Goal: Navigation & Orientation: Find specific page/section

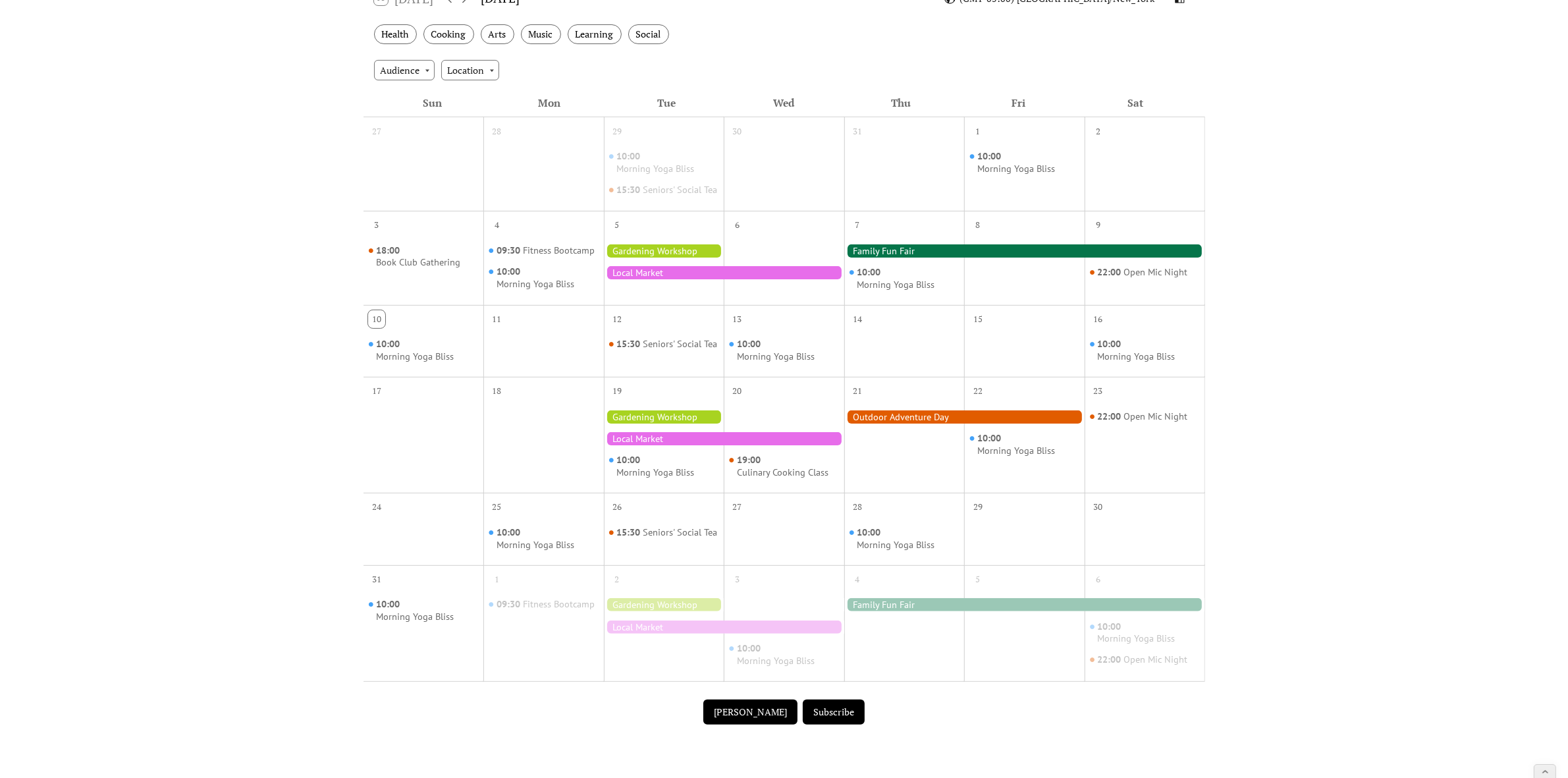
scroll to position [165, 0]
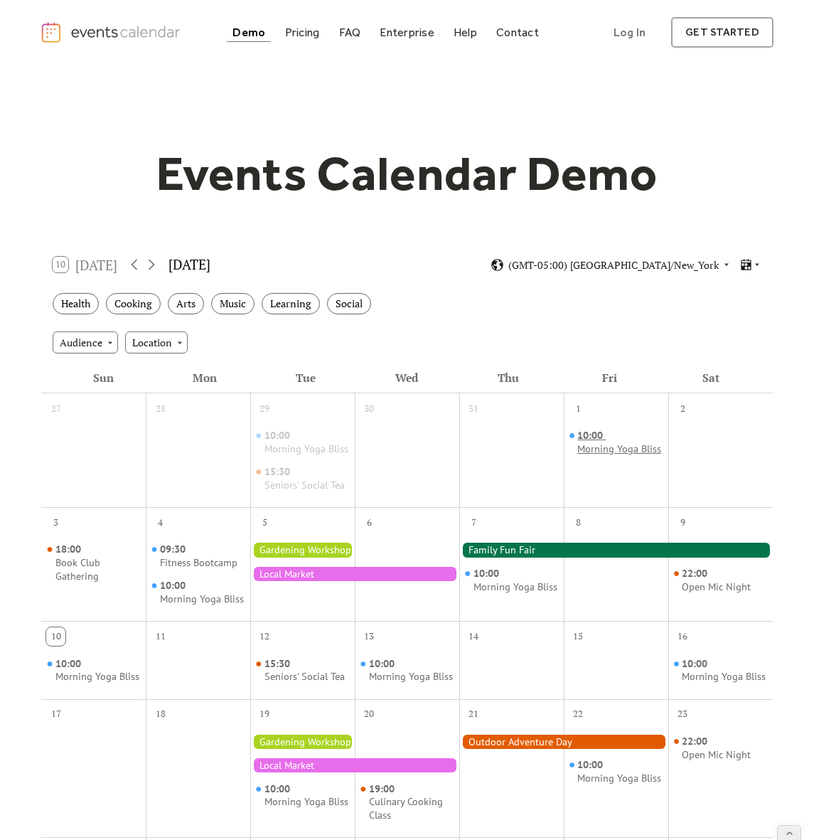
click at [601, 456] on div "Morning Yoga Bliss" at bounding box center [619, 449] width 84 height 14
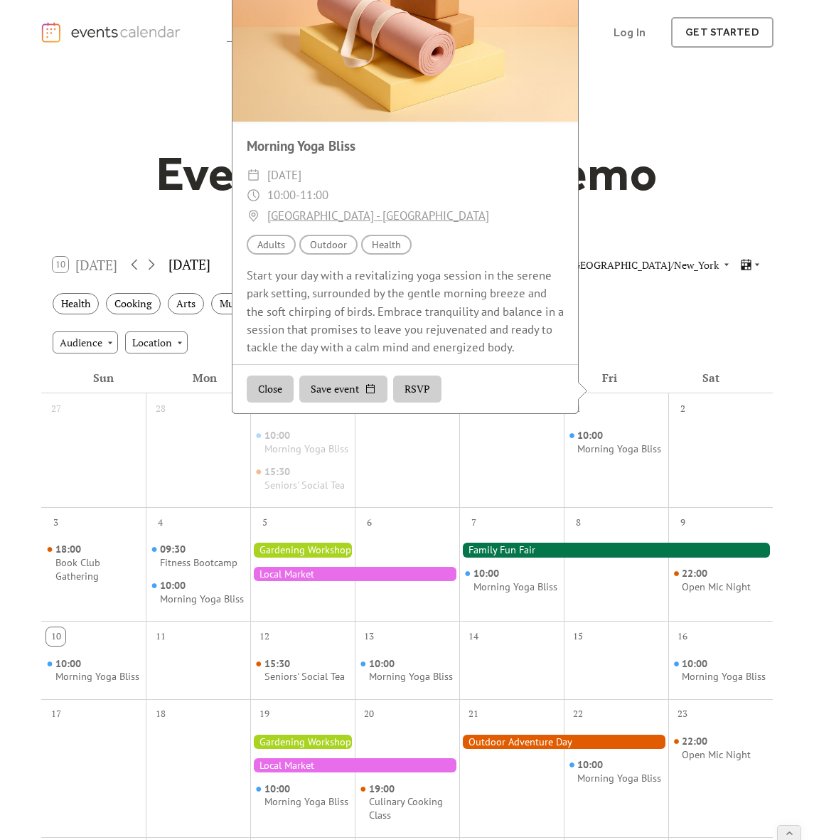
click at [685, 132] on div "Events Calendar Demo Loading the Events Calendar..." at bounding box center [407, 626] width 733 height 1123
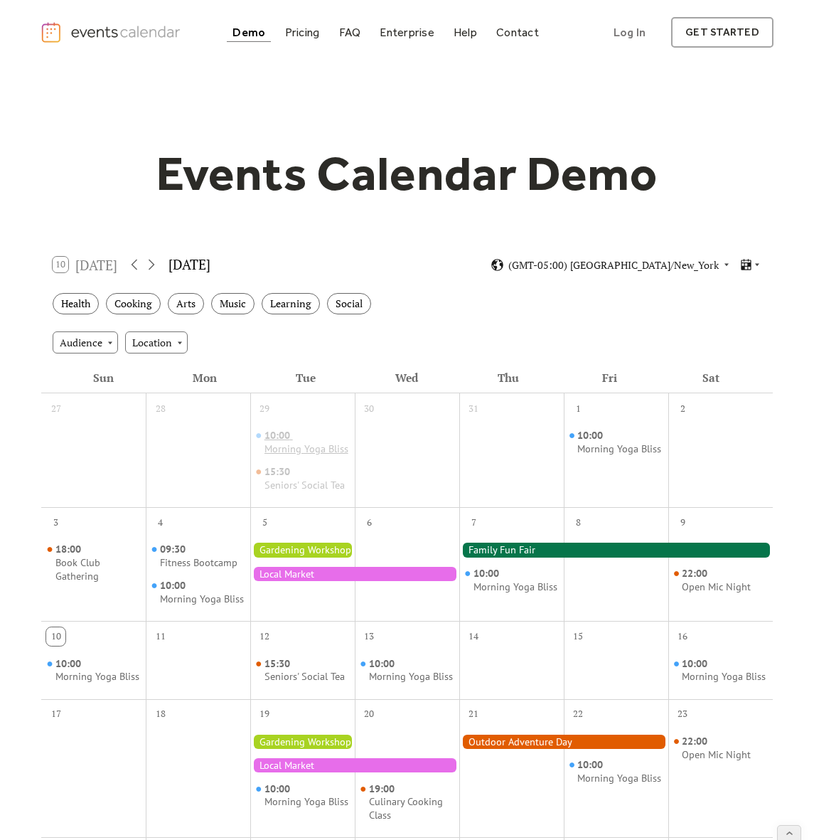
click at [285, 446] on div "Morning Yoga Bliss" at bounding box center [306, 449] width 84 height 14
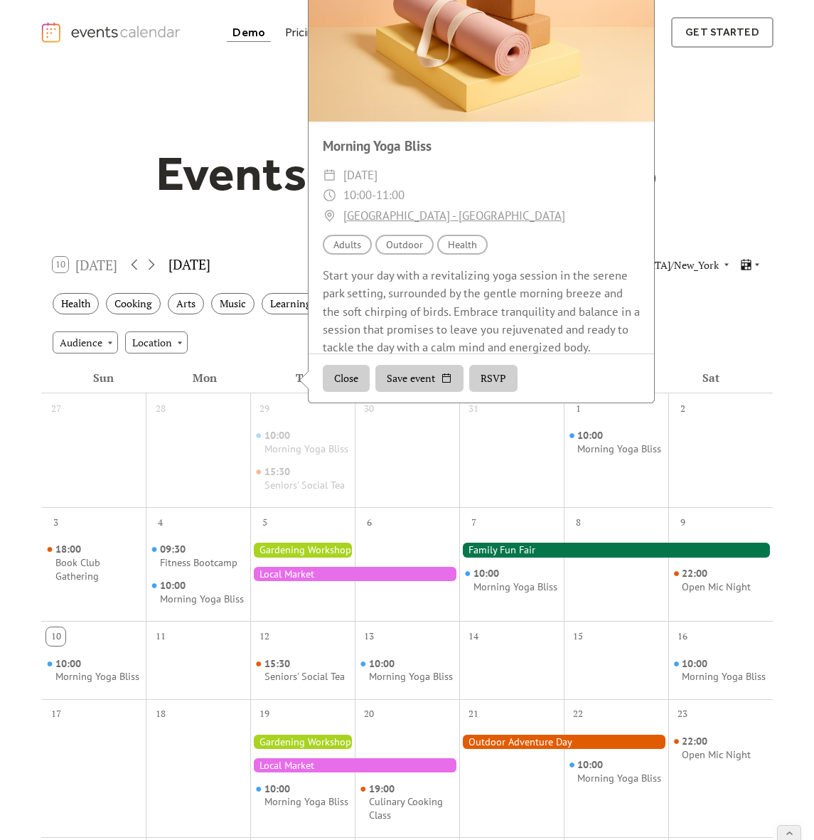
click at [109, 201] on div "Events Calendar Demo Loading the Events Calendar..." at bounding box center [407, 626] width 733 height 1123
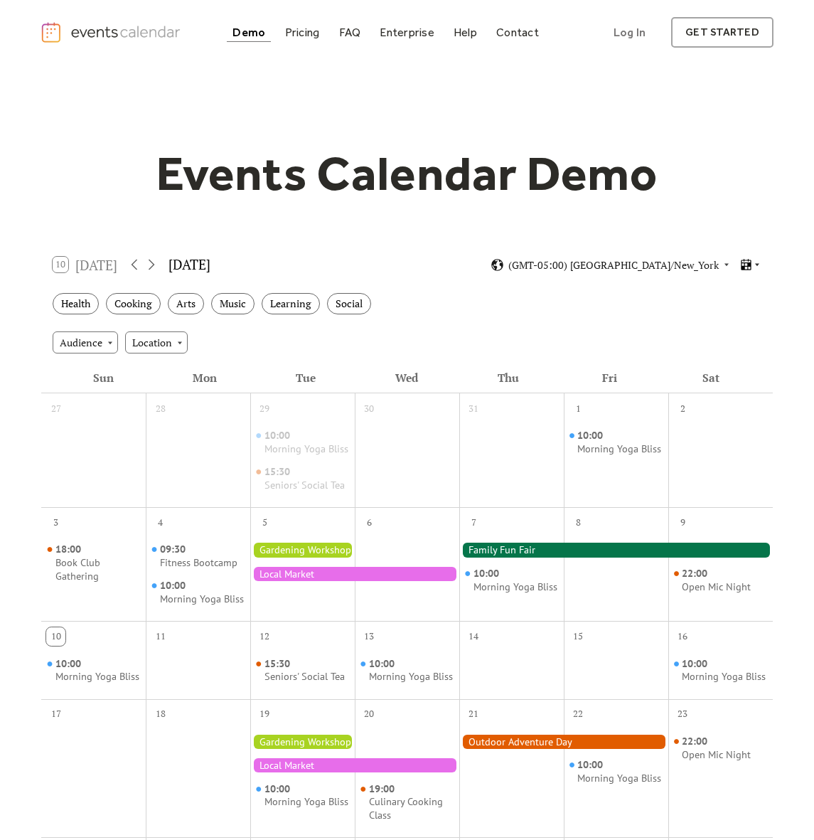
click at [746, 269] on icon at bounding box center [746, 265] width 14 height 14
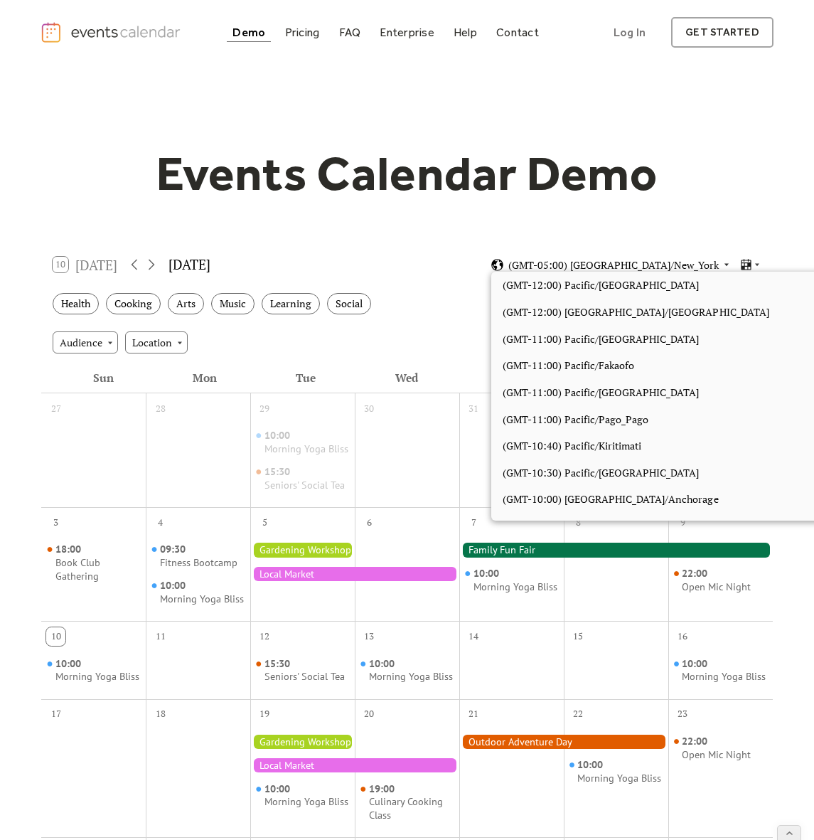
click at [633, 265] on span "(GMT-05:00) [GEOGRAPHIC_DATA]/New_York" at bounding box center [613, 265] width 210 height 10
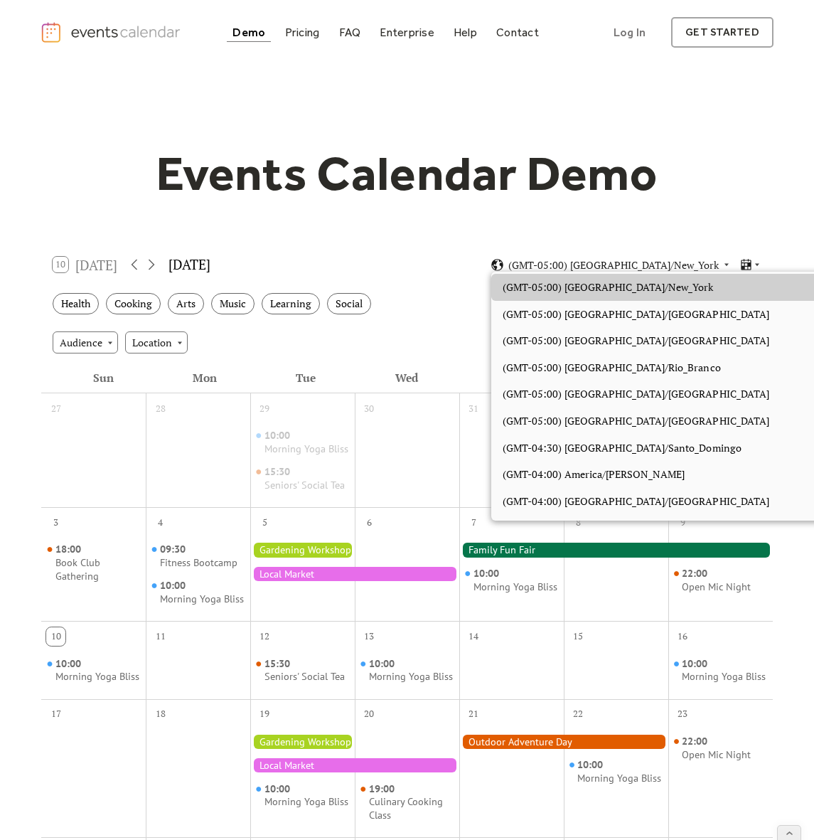
click at [599, 211] on div "Events Calendar Demo Loading the Events Calendar..." at bounding box center [407, 626] width 733 height 1123
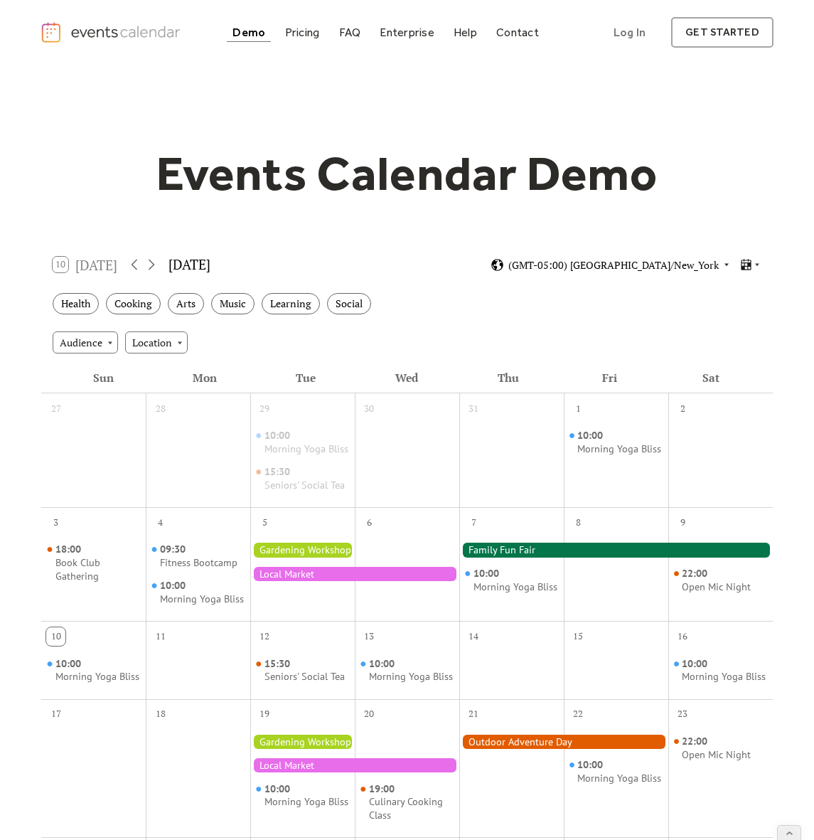
click at [714, 264] on span "(GMT-05:00) [GEOGRAPHIC_DATA]/New_York" at bounding box center [613, 265] width 210 height 10
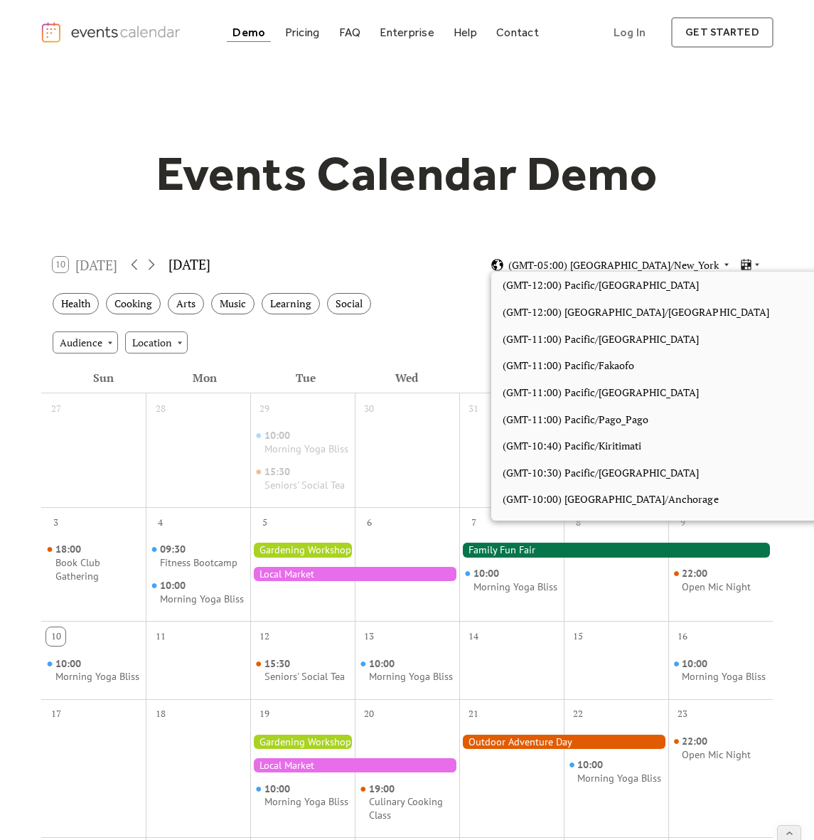
scroll to position [1201, 0]
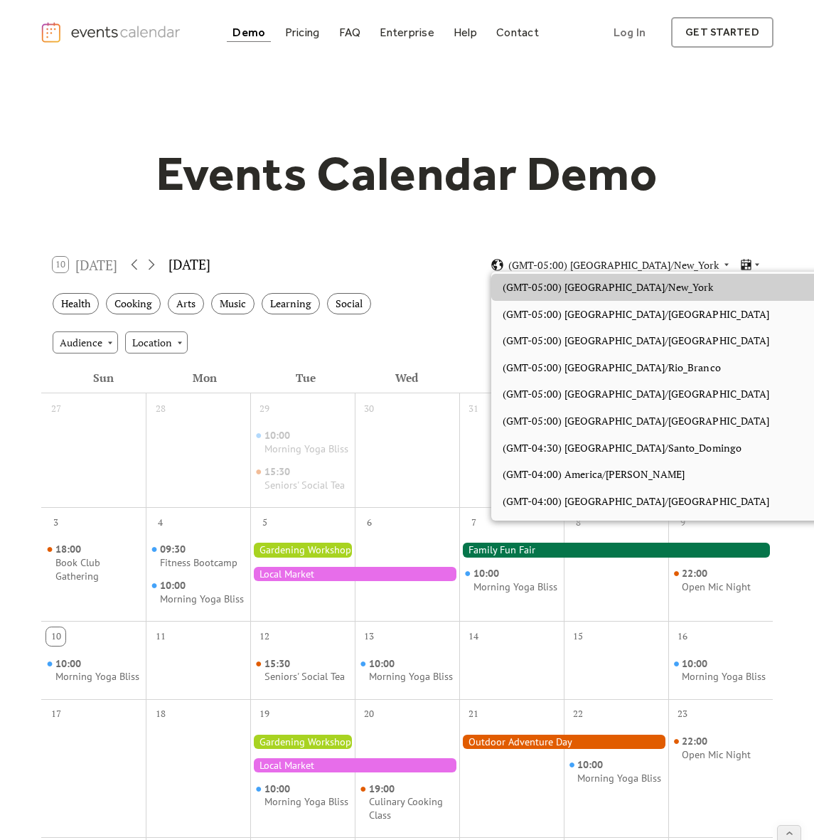
click at [722, 193] on div "Events Calendar Demo" at bounding box center [407, 173] width 733 height 58
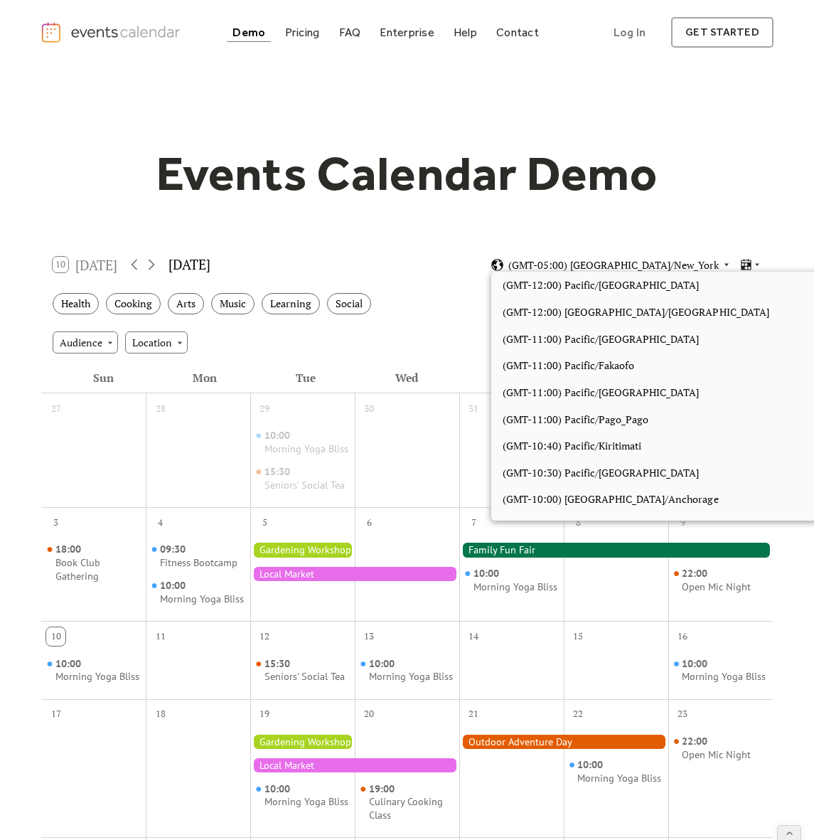
click at [638, 267] on span "(GMT-05:00) [GEOGRAPHIC_DATA]/New_York" at bounding box center [613, 265] width 210 height 10
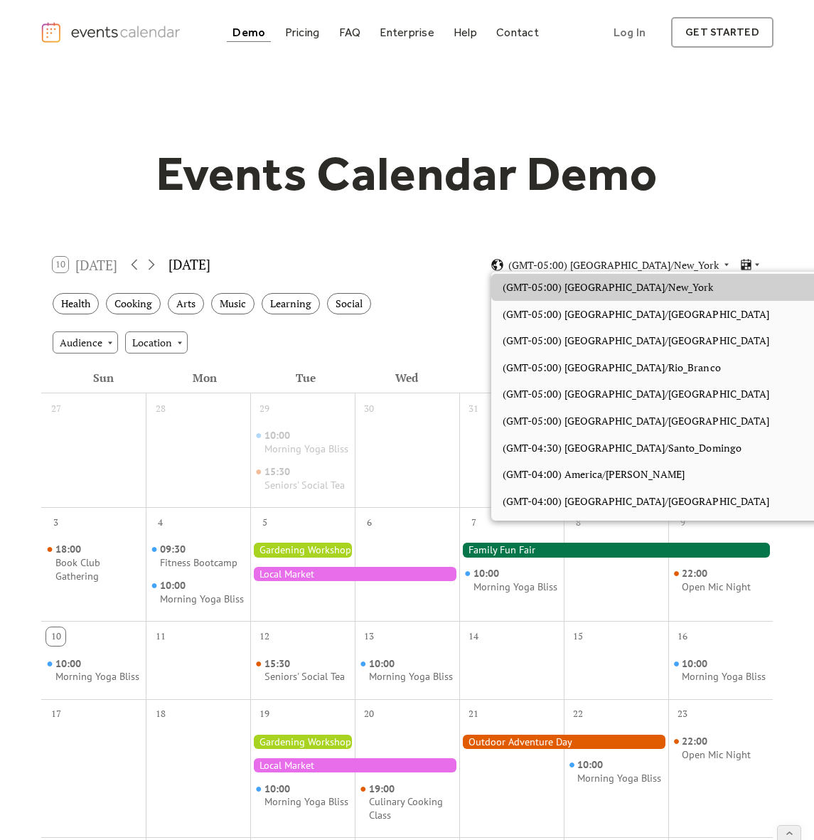
click at [678, 201] on div "Events Calendar Demo Loading the Events Calendar..." at bounding box center [407, 626] width 733 height 1123
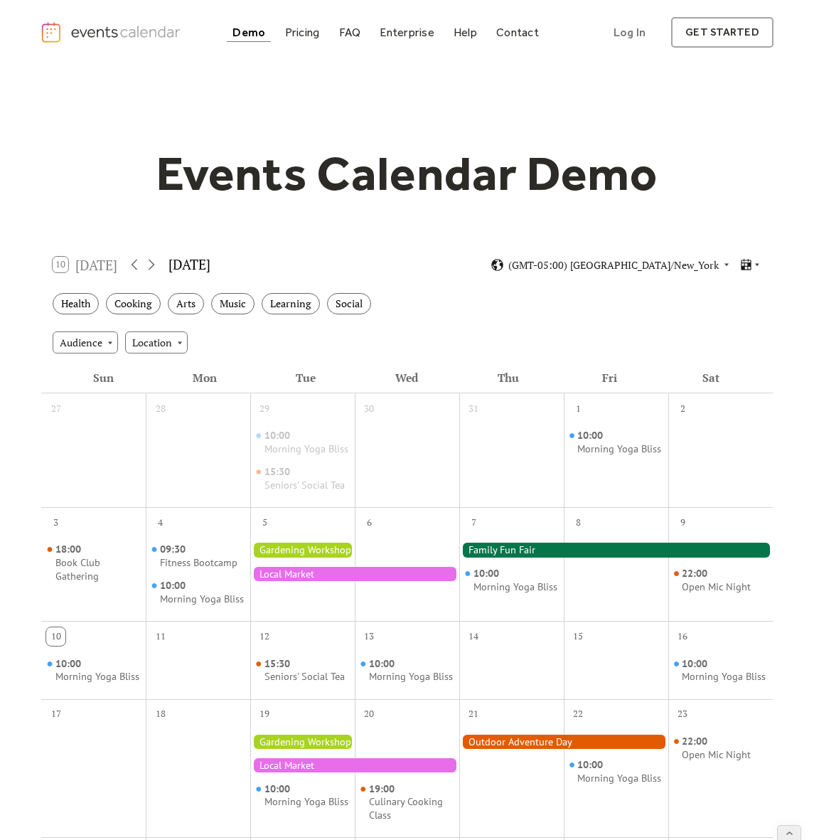
click at [637, 274] on div "10 Today August 2025 (GMT-05:00) America/New_York" at bounding box center [407, 265] width 732 height 38
click at [641, 264] on span "(GMT-05:00) [GEOGRAPHIC_DATA]/New_York" at bounding box center [613, 265] width 210 height 10
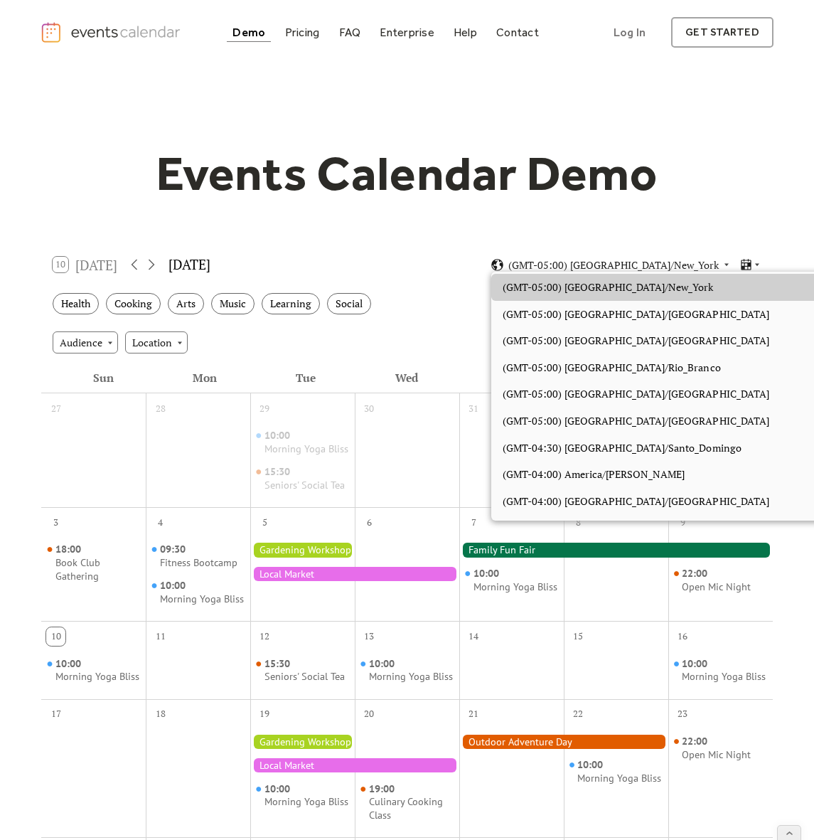
click at [695, 214] on div "Events Calendar Demo Loading the Events Calendar..." at bounding box center [407, 626] width 733 height 1123
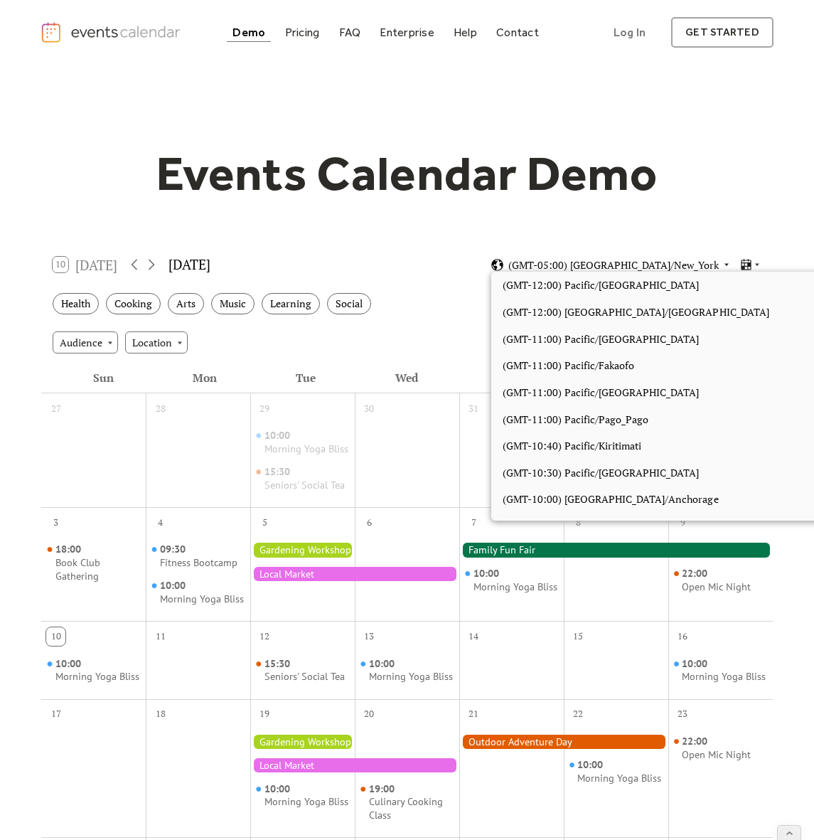
click at [658, 265] on span "(GMT-05:00) [GEOGRAPHIC_DATA]/New_York" at bounding box center [613, 265] width 210 height 10
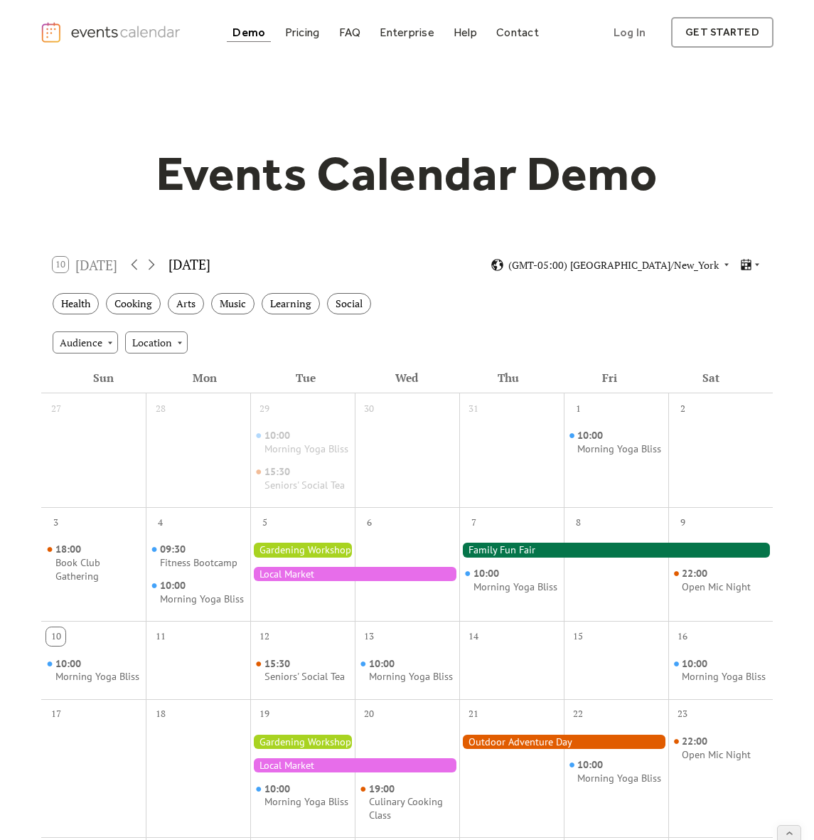
click at [737, 171] on div "Events Calendar Demo" at bounding box center [407, 173] width 733 height 58
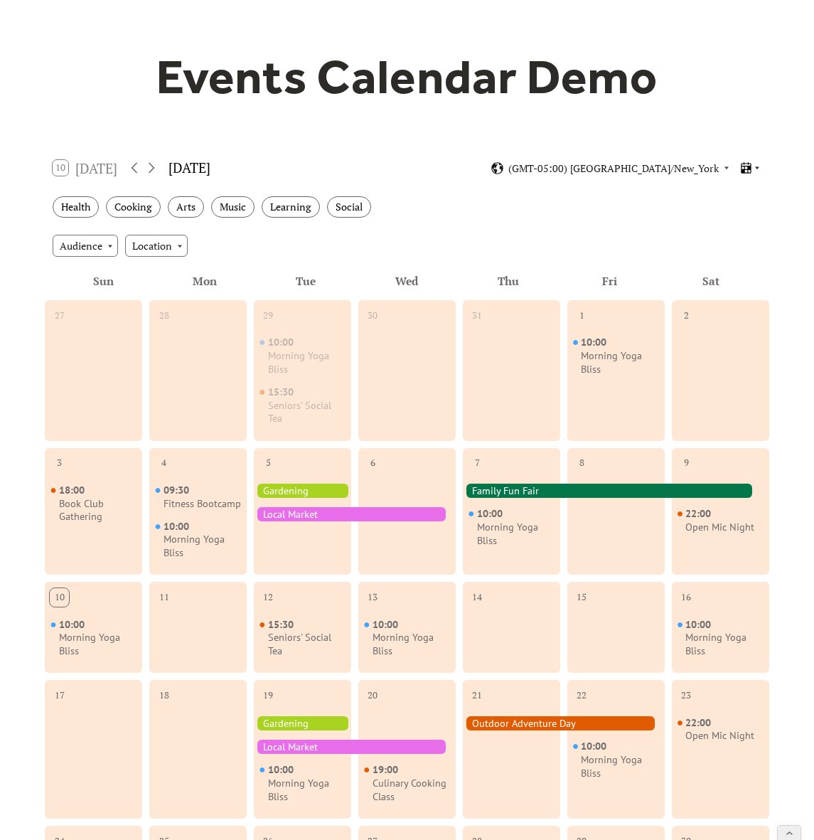
click at [740, 164] on icon at bounding box center [746, 168] width 14 height 14
click at [746, 104] on div "Events Calendar Demo" at bounding box center [407, 77] width 733 height 58
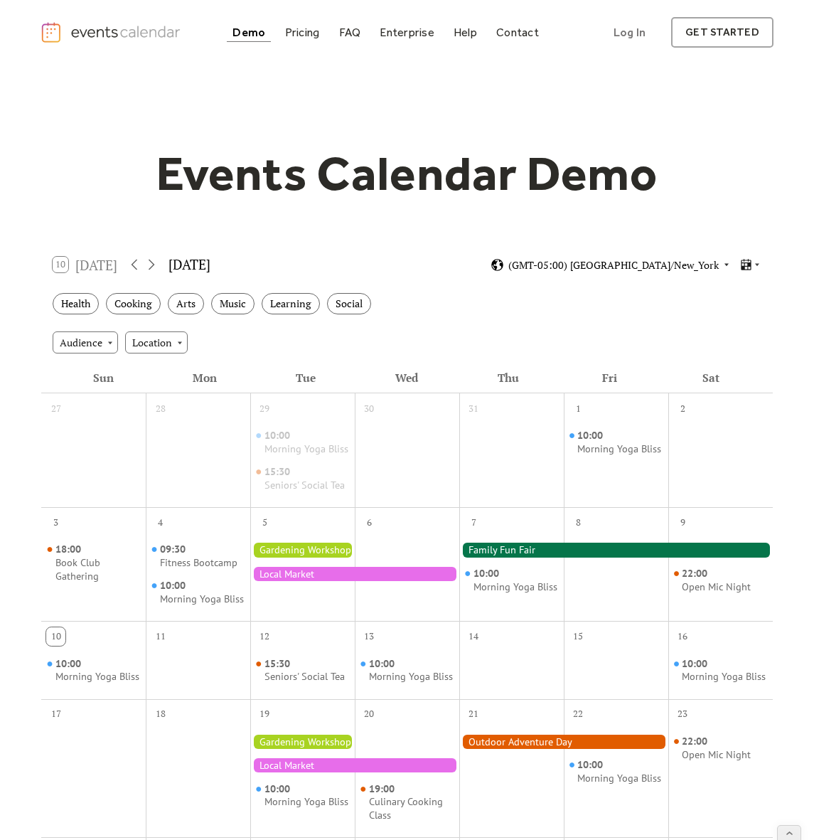
click at [678, 269] on span "(GMT-05:00) [GEOGRAPHIC_DATA]/New_York" at bounding box center [613, 265] width 210 height 10
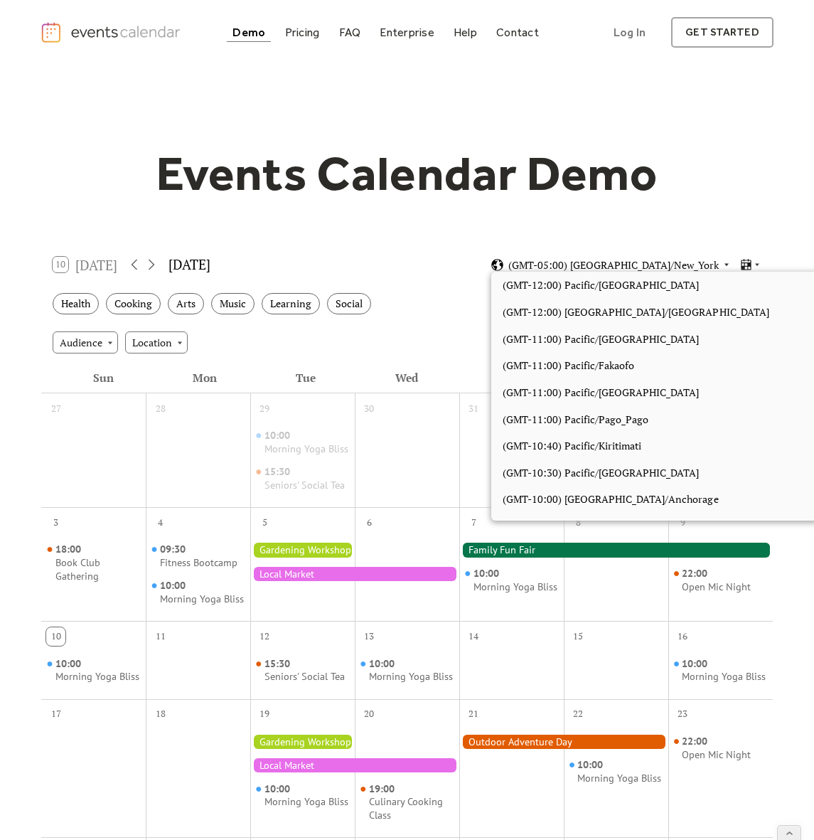
scroll to position [1201, 0]
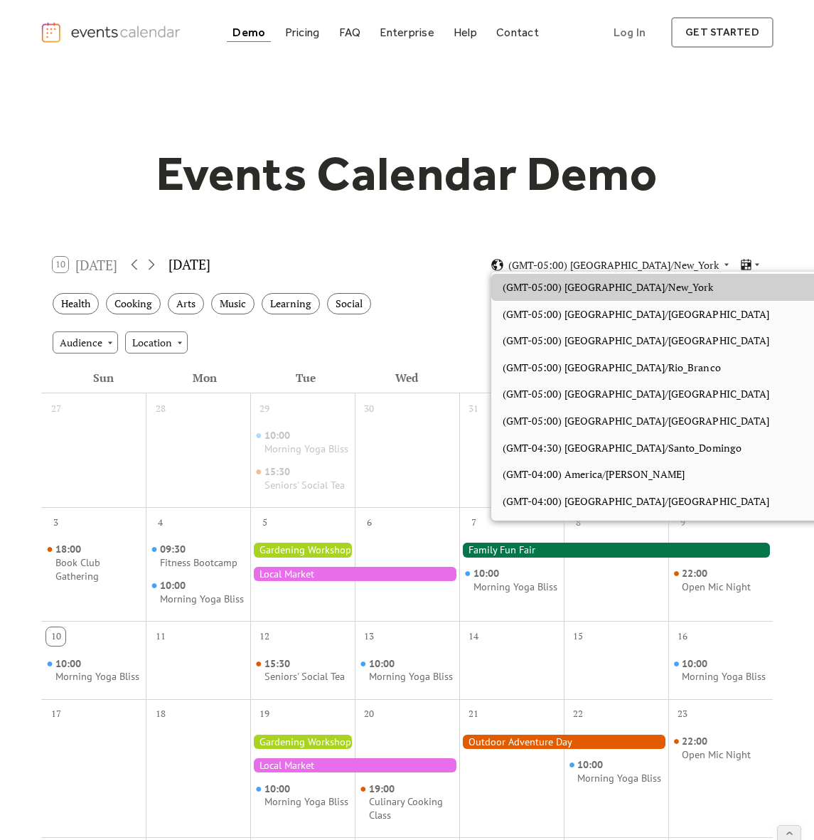
click at [399, 340] on div "Audience Location" at bounding box center [407, 342] width 732 height 38
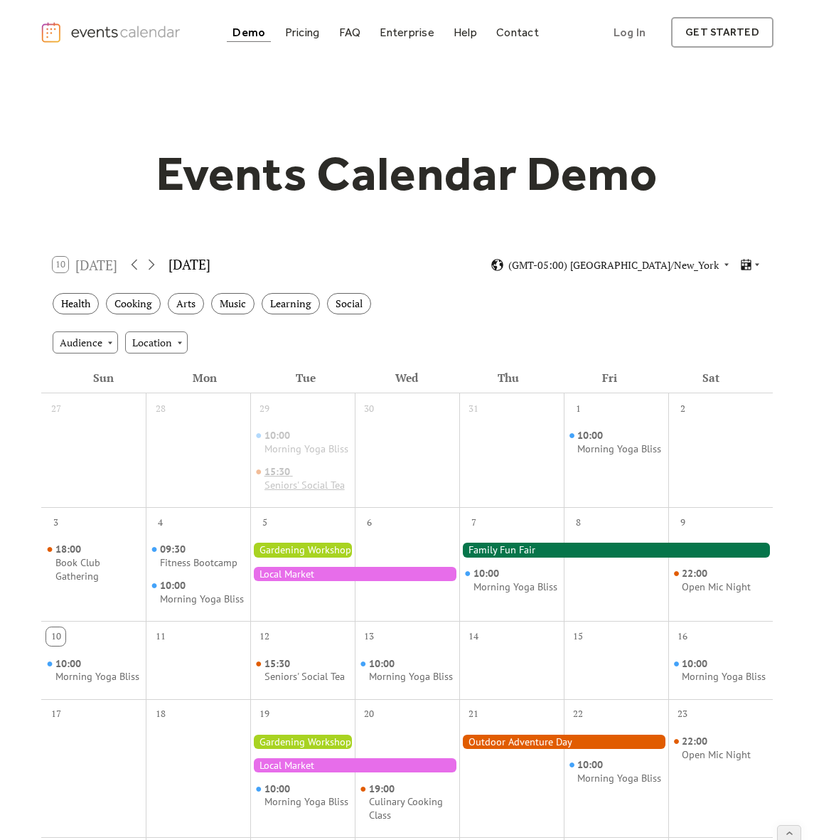
click at [304, 492] on div "Seniors' Social Tea" at bounding box center [304, 485] width 80 height 14
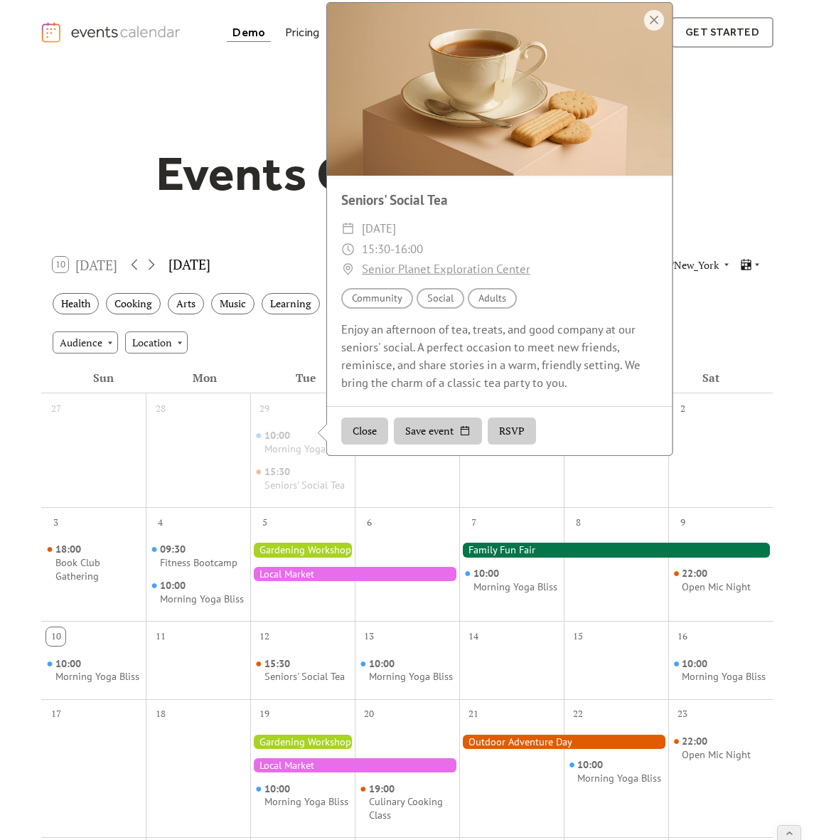
click at [82, 164] on div "Events Calendar Demo" at bounding box center [407, 173] width 733 height 58
